Goal: Task Accomplishment & Management: Complete application form

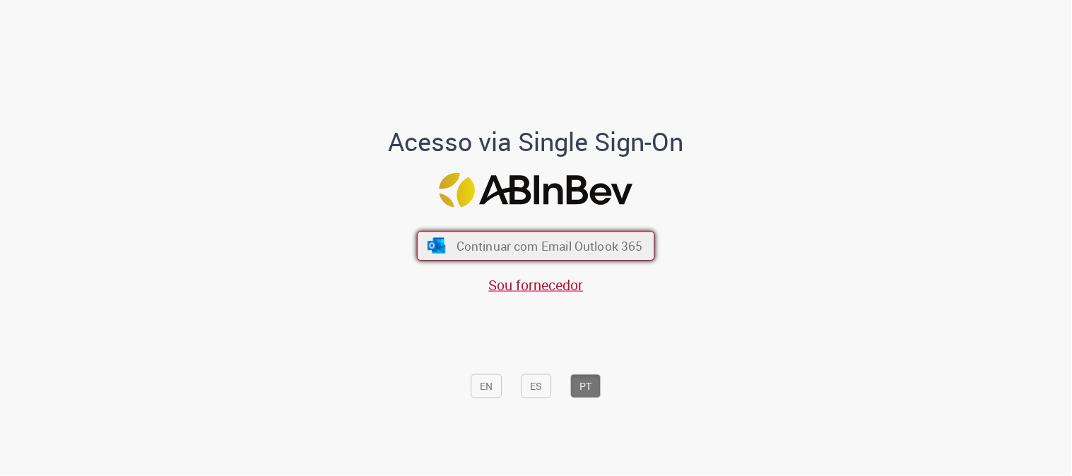
click at [449, 240] on button "Continuar com Email Outlook 365" at bounding box center [536, 246] width 238 height 30
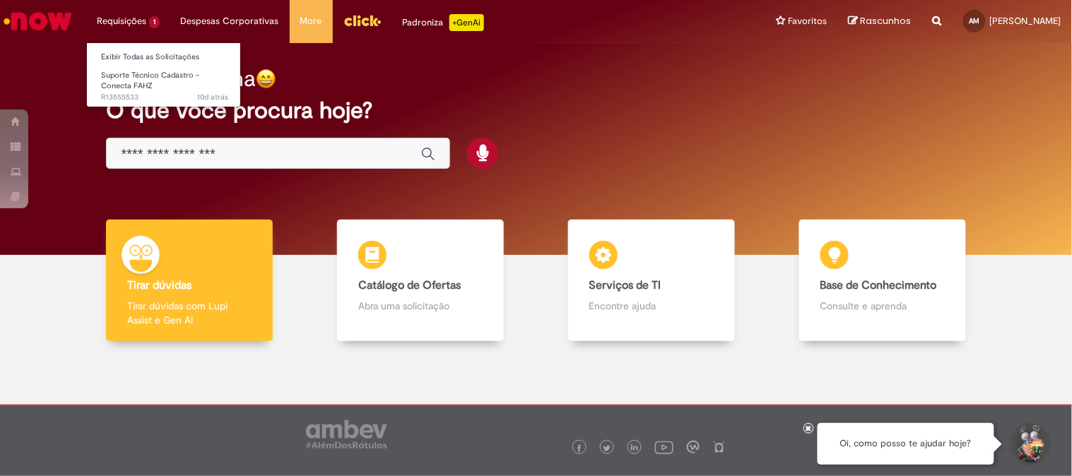
click at [133, 25] on li "Requisições 1 Exibir Todas as Solicitações Suporte Técnico Cadastro - Conecta F…" at bounding box center [128, 21] width 84 height 42
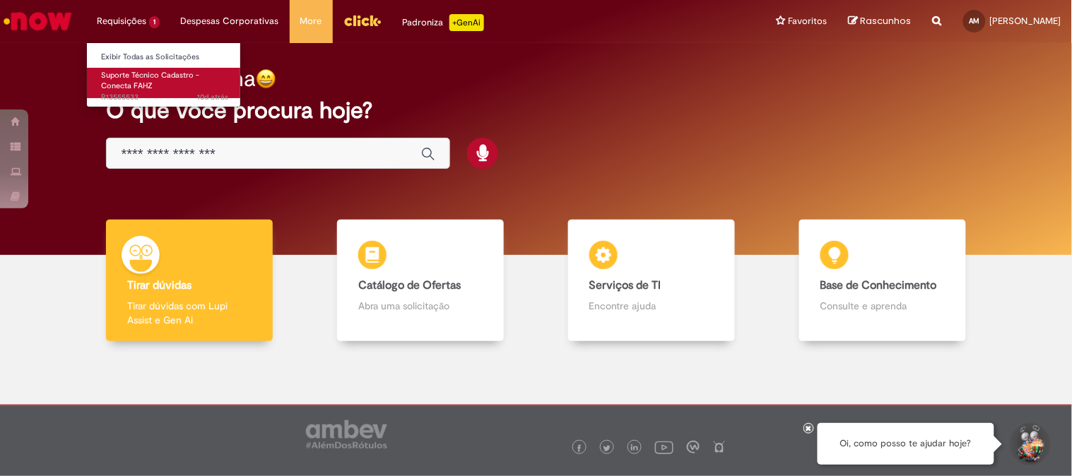
click at [146, 81] on span "Suporte Técnico Cadastro - Conecta FAHZ" at bounding box center [150, 81] width 98 height 22
click at [145, 87] on span "Suporte Técnico Cadastro - Conecta FAHZ" at bounding box center [150, 81] width 98 height 22
click at [147, 76] on span "Suporte Técnico Cadastro - Conecta FAHZ" at bounding box center [150, 81] width 98 height 22
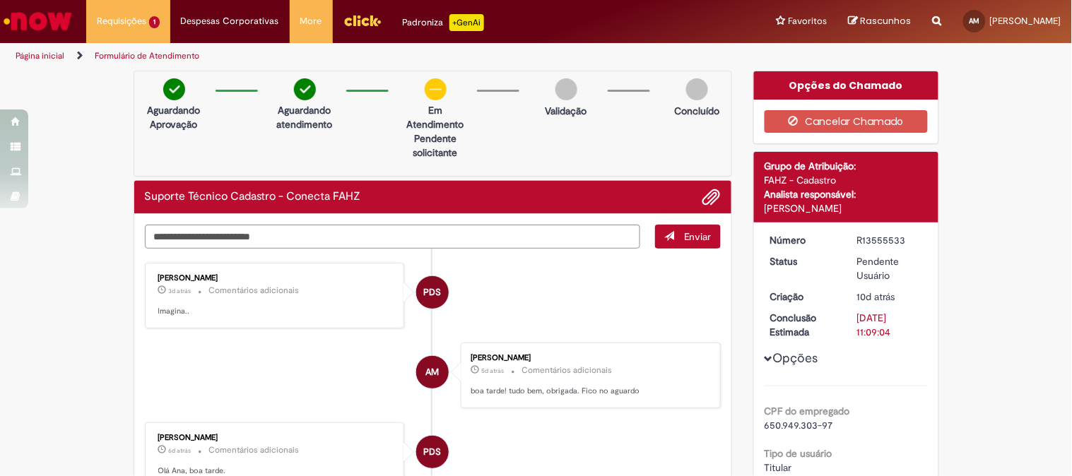
scroll to position [78, 0]
